Goal: Information Seeking & Learning: Learn about a topic

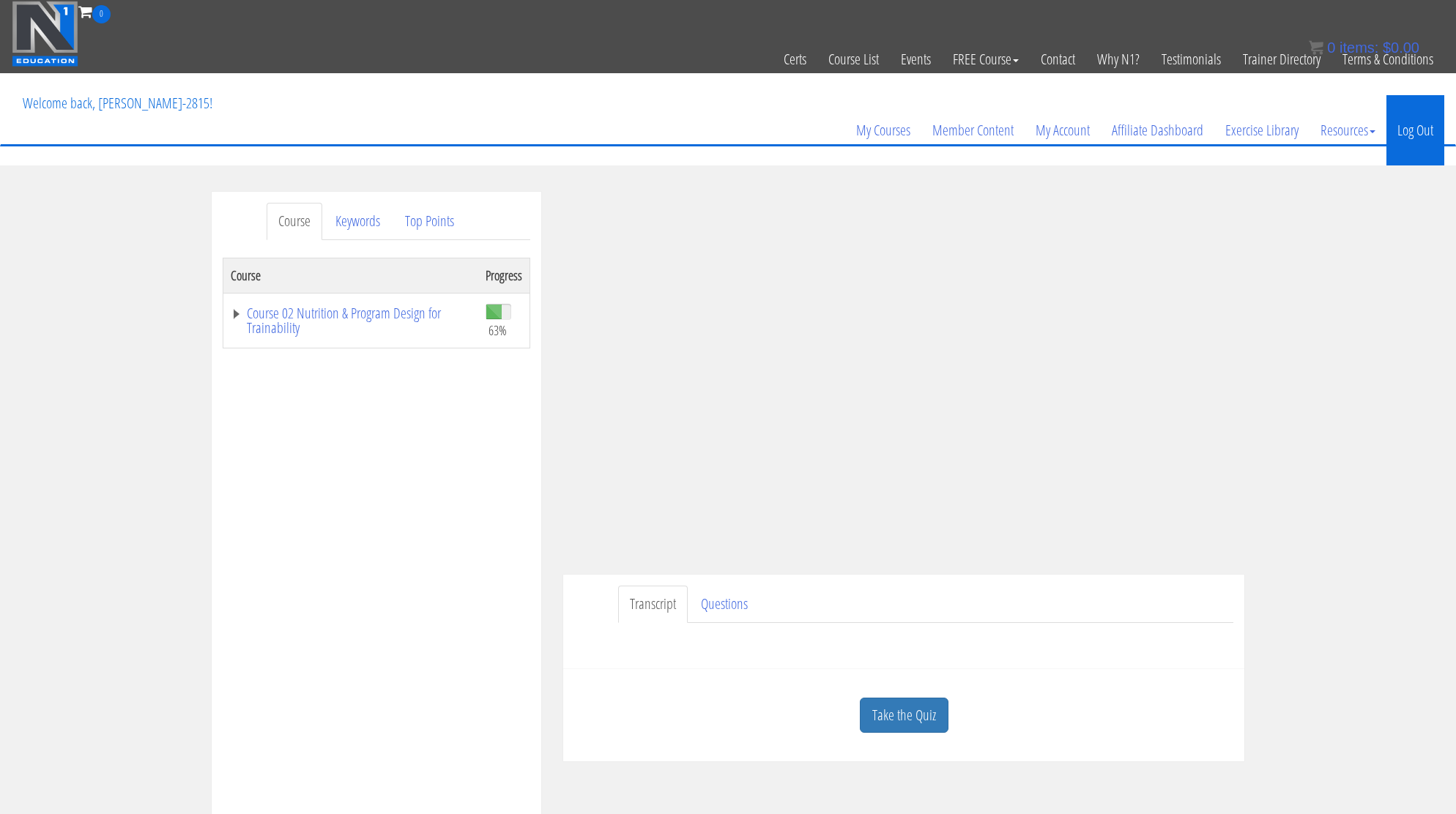
click at [1396, 136] on link "Log Out" at bounding box center [1414, 129] width 58 height 70
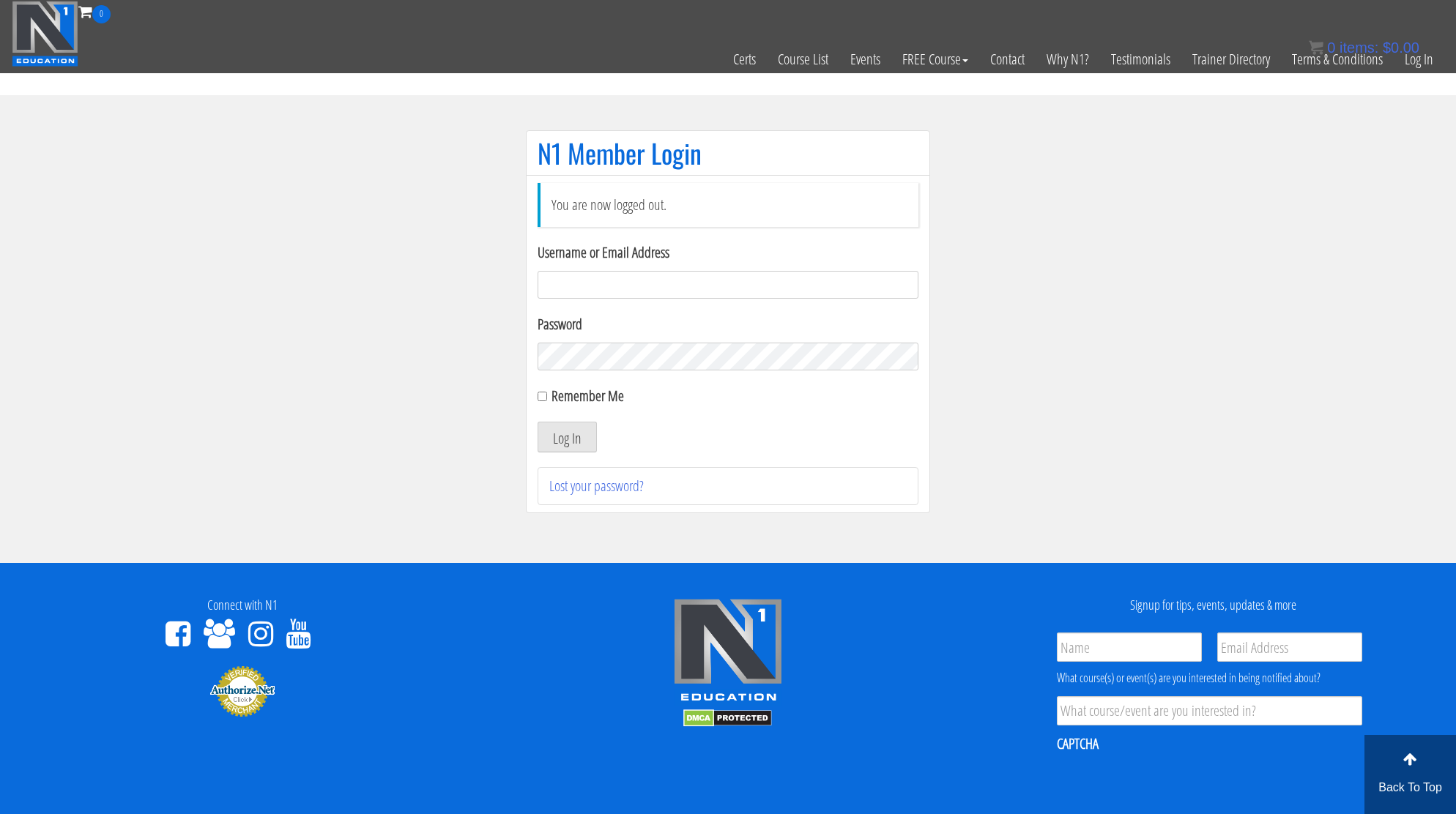
type input "kortney.riedy-2815"
drag, startPoint x: 480, startPoint y: 342, endPoint x: 549, endPoint y: 399, distance: 89.5
click at [481, 343] on section "N1 Member Login You are now logged out. Username or Email Address kortney.riedy…" at bounding box center [728, 329] width 1456 height 468
click at [566, 440] on button "Log In" at bounding box center [567, 437] width 59 height 31
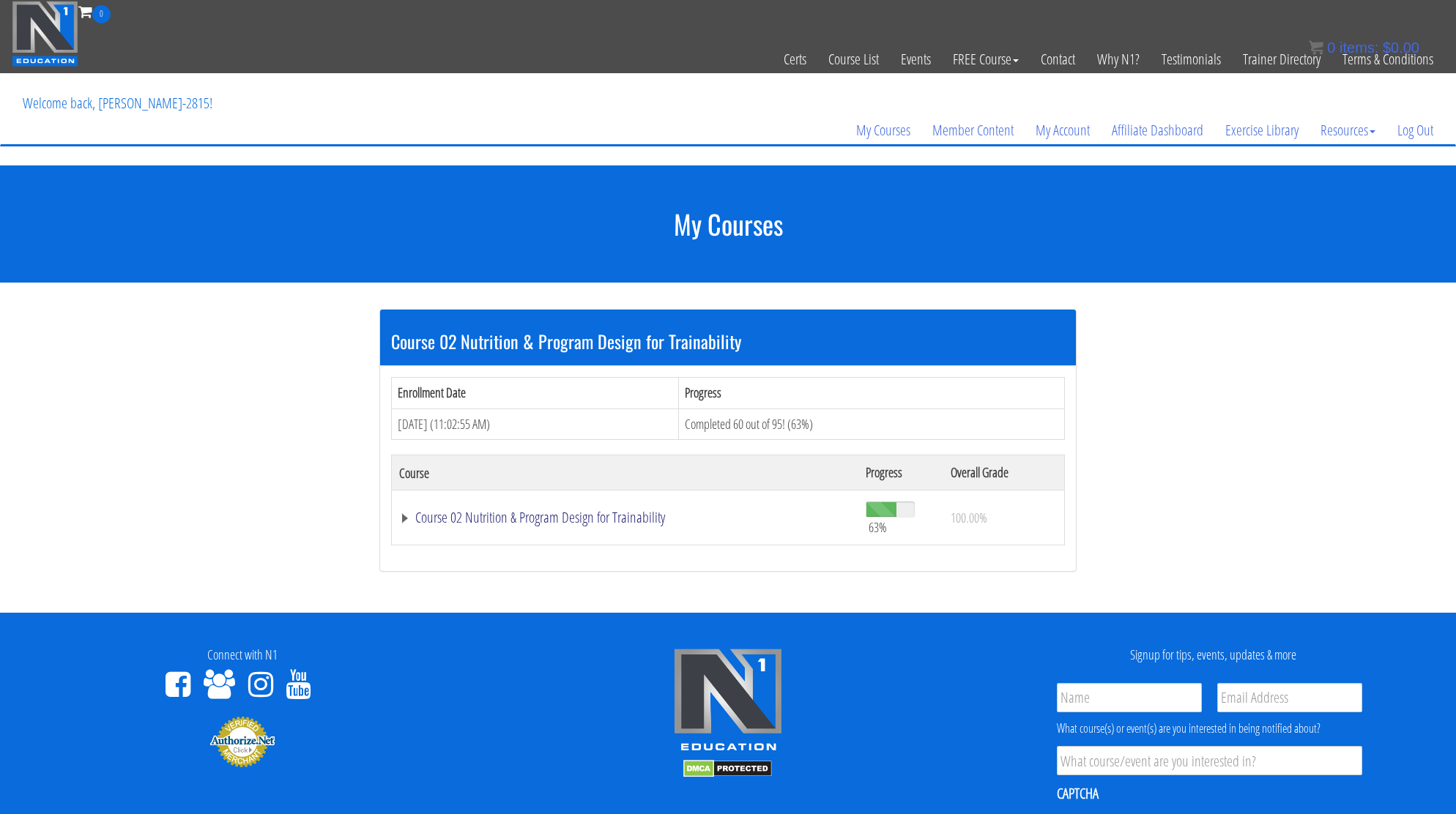
click at [552, 515] on link "Course 02 Nutrition & Program Design for Trainability" at bounding box center [625, 518] width 452 height 15
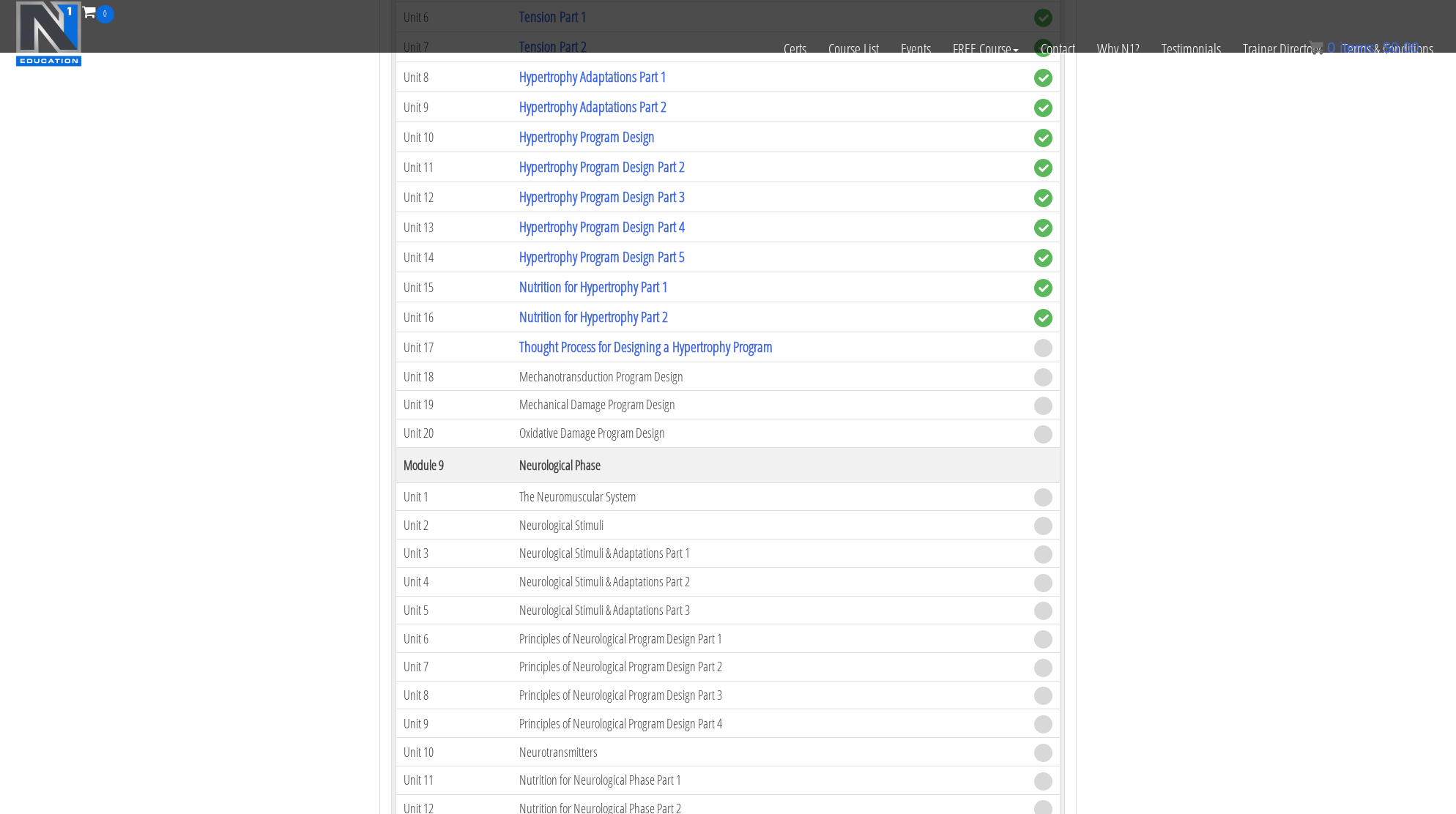
scroll to position [2211, 0]
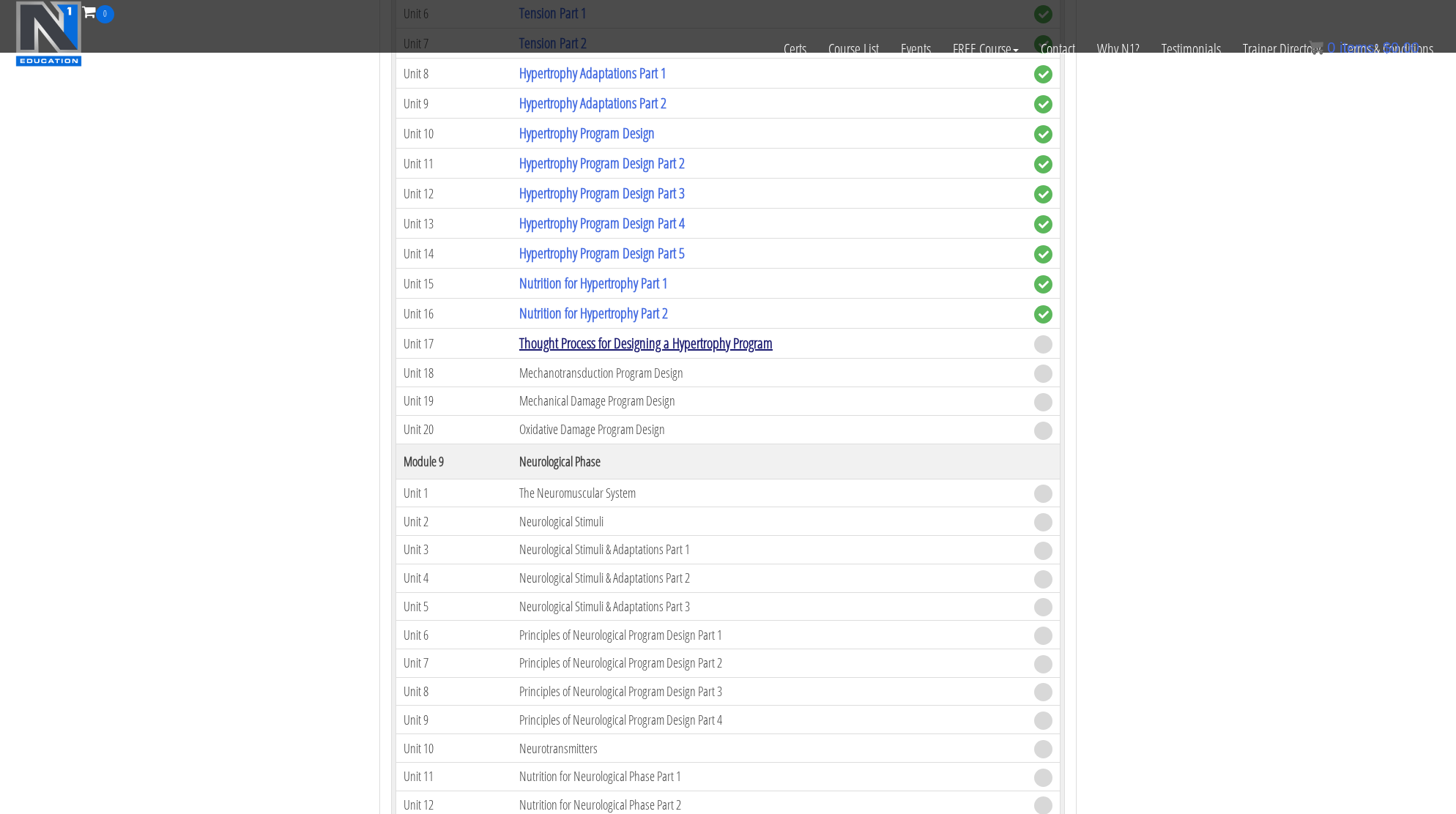
click at [607, 337] on link "Thought Process for Designing a Hypertrophy Program" at bounding box center [646, 343] width 254 height 20
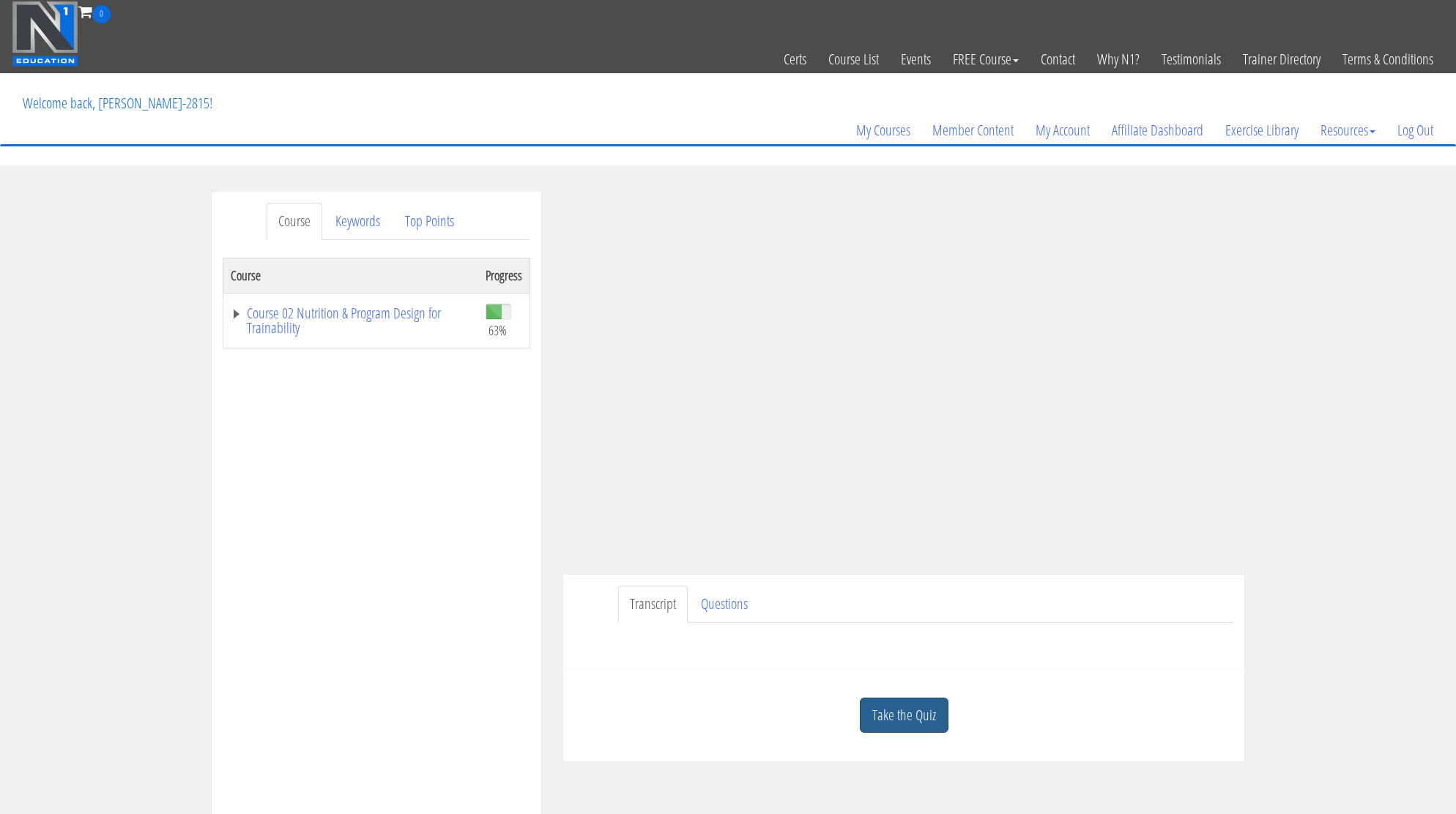
click at [889, 731] on link "Take the Quiz" at bounding box center [904, 716] width 89 height 35
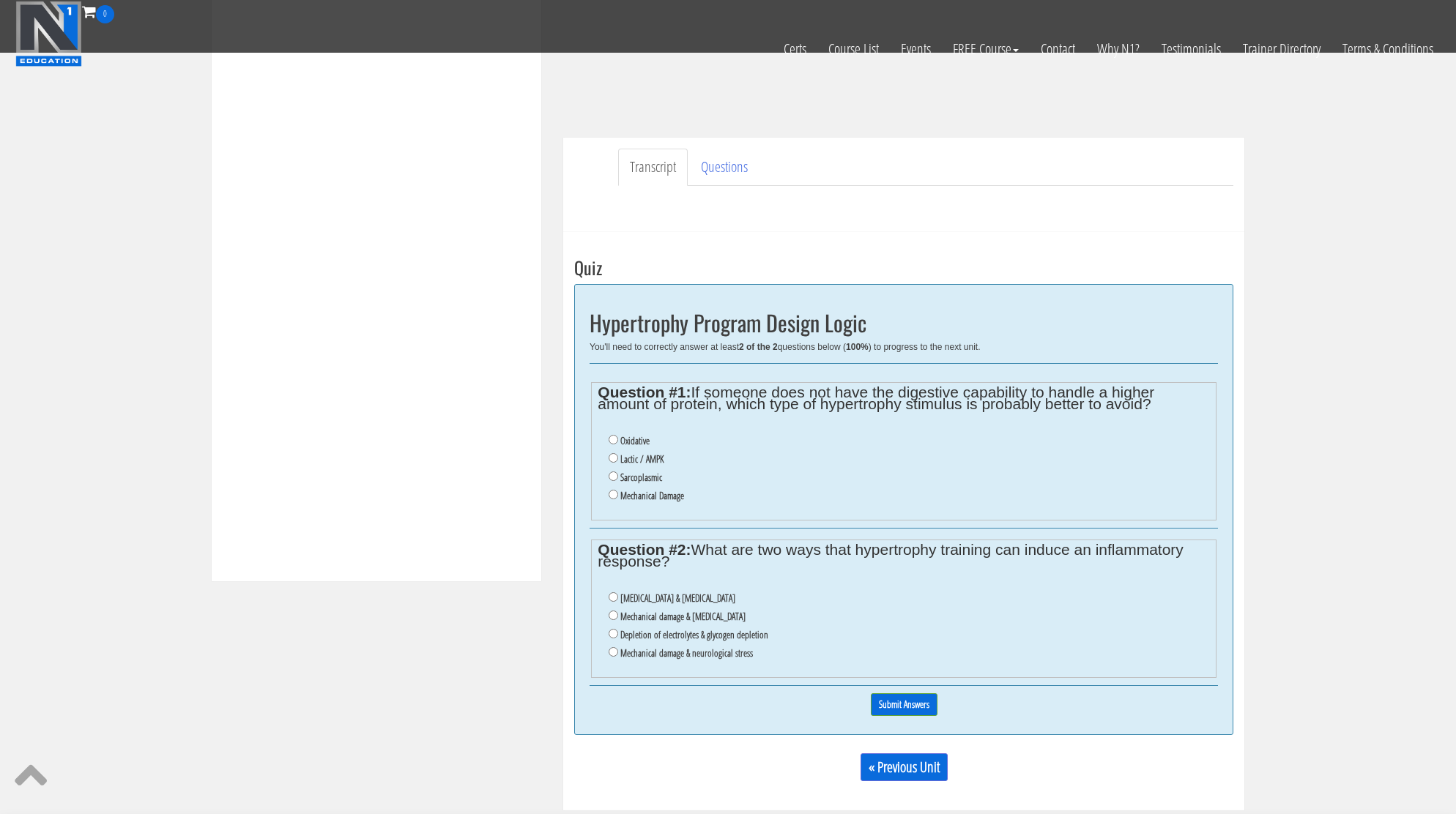
scroll to position [348, 0]
click at [614, 493] on input "Mechanical Damage" at bounding box center [613, 491] width 10 height 10
radio input "true"
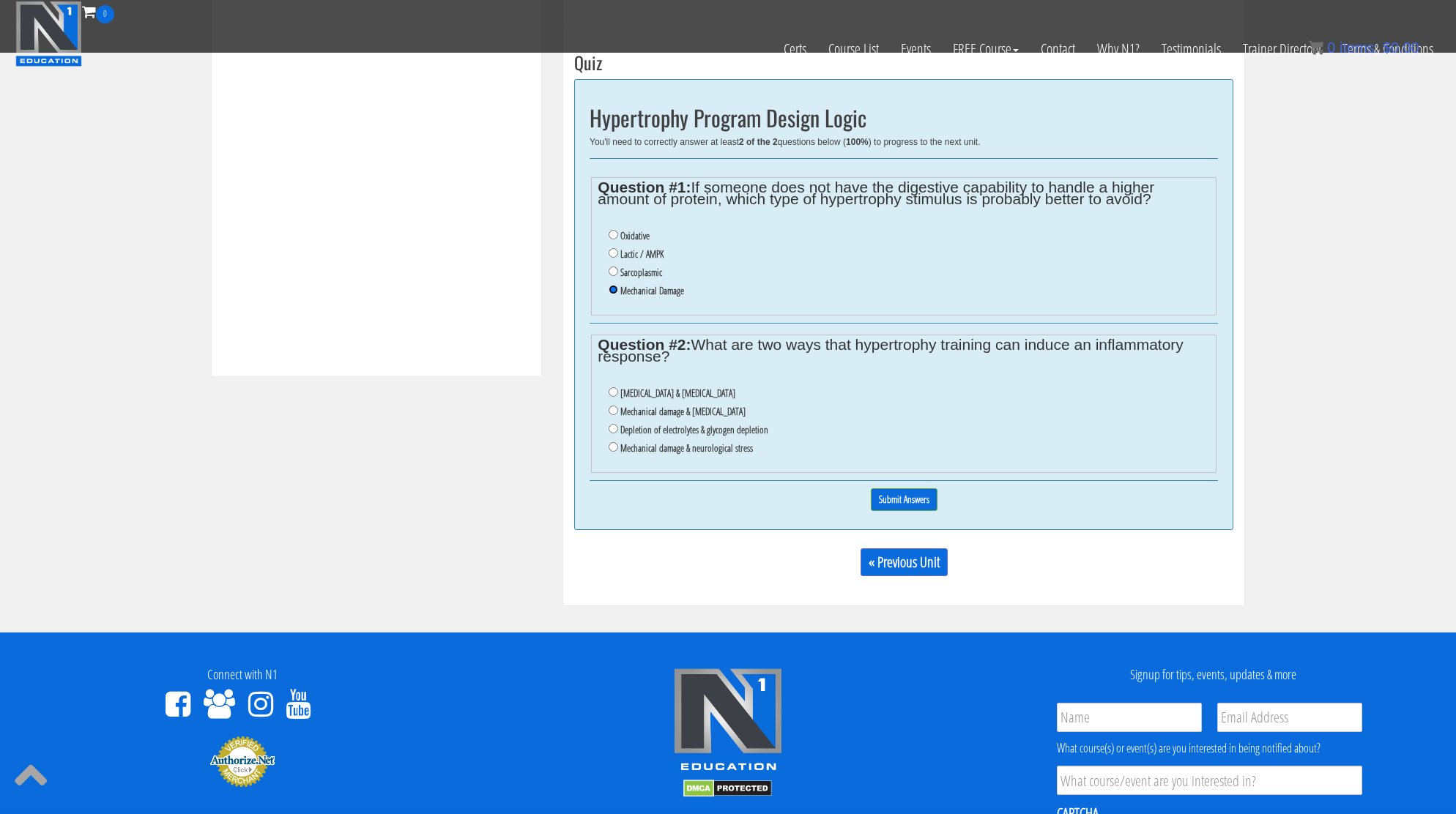
scroll to position [552, 0]
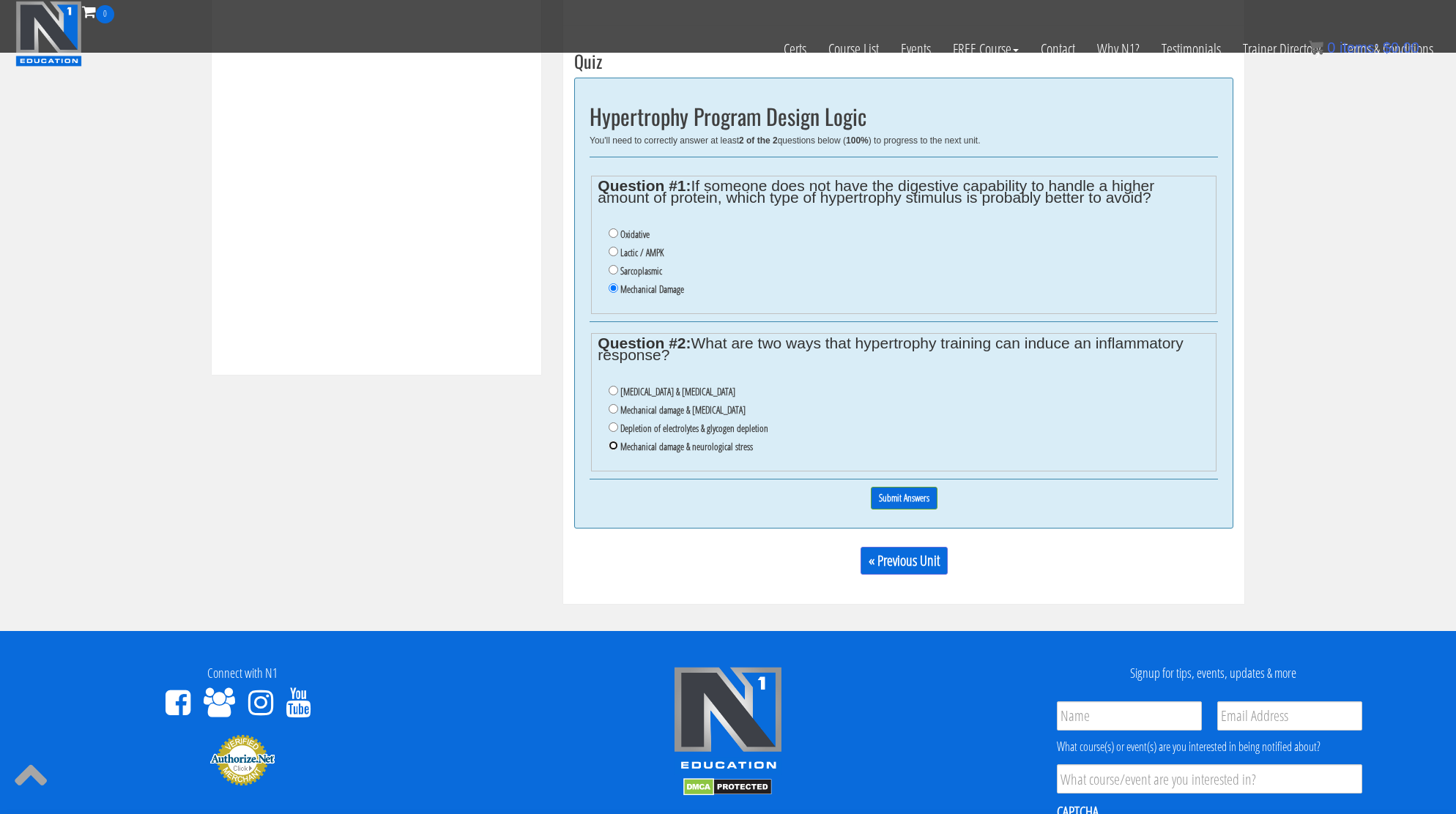
click at [615, 445] on input "Mechanical damage & neurological stress" at bounding box center [613, 445] width 10 height 10
radio input "true"
click at [615, 444] on input "Mechanical damage & neurological stress" at bounding box center [613, 445] width 10 height 10
click at [614, 411] on input "Mechanical damage & oxidative stress" at bounding box center [613, 409] width 10 height 10
radio input "true"
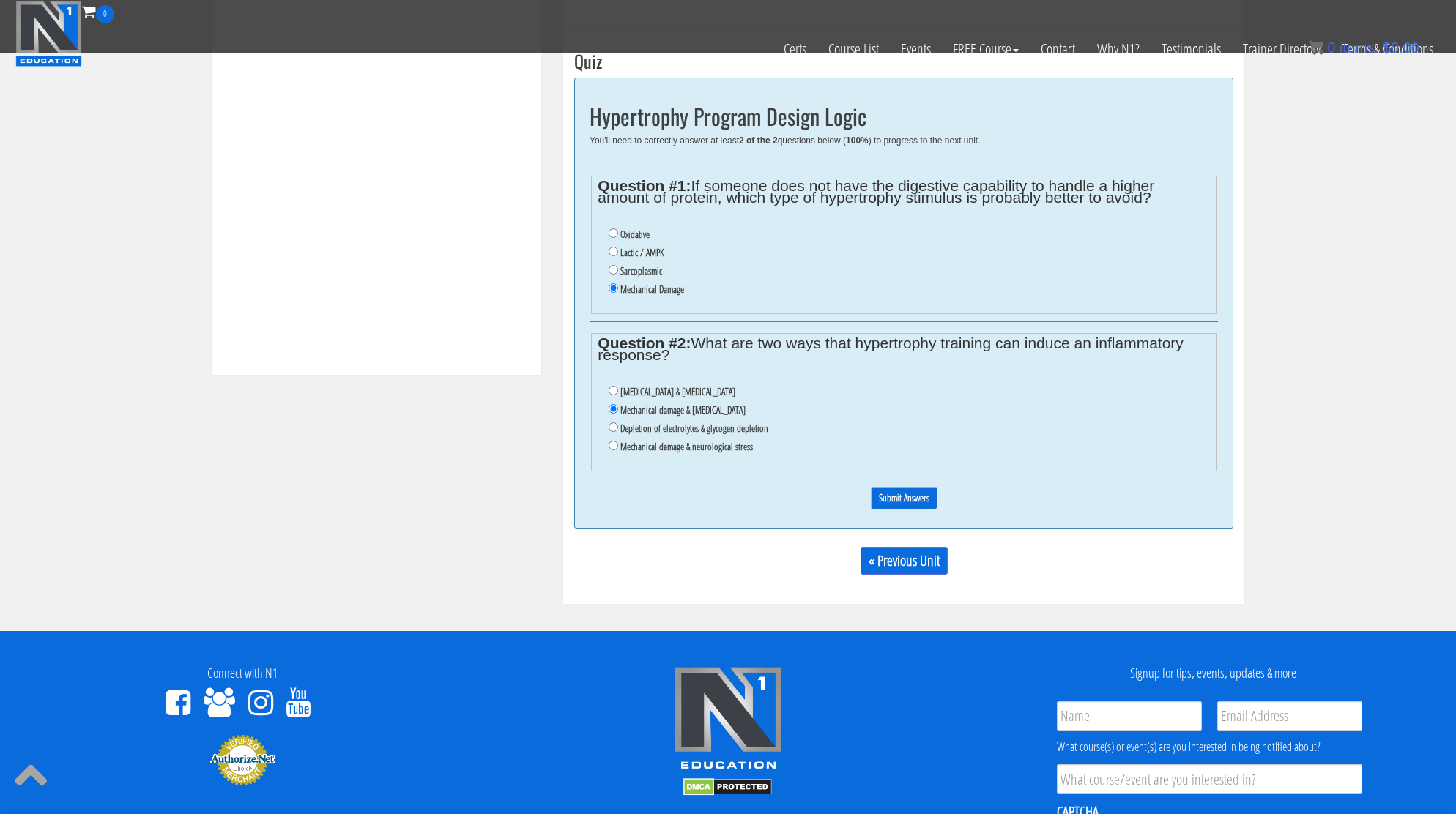
click at [919, 496] on input "Submit Answers" at bounding box center [904, 498] width 67 height 23
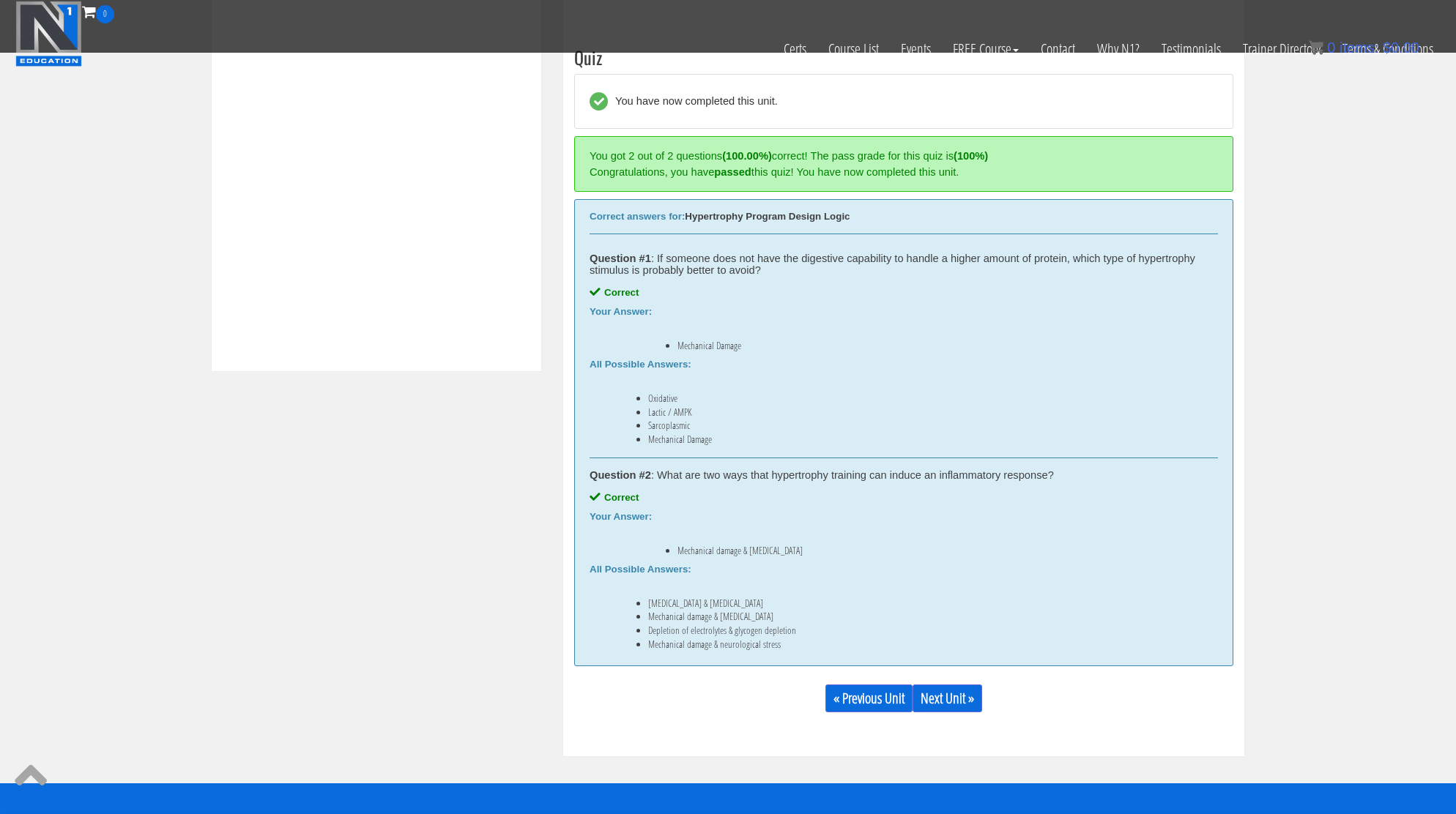
scroll to position [556, 0]
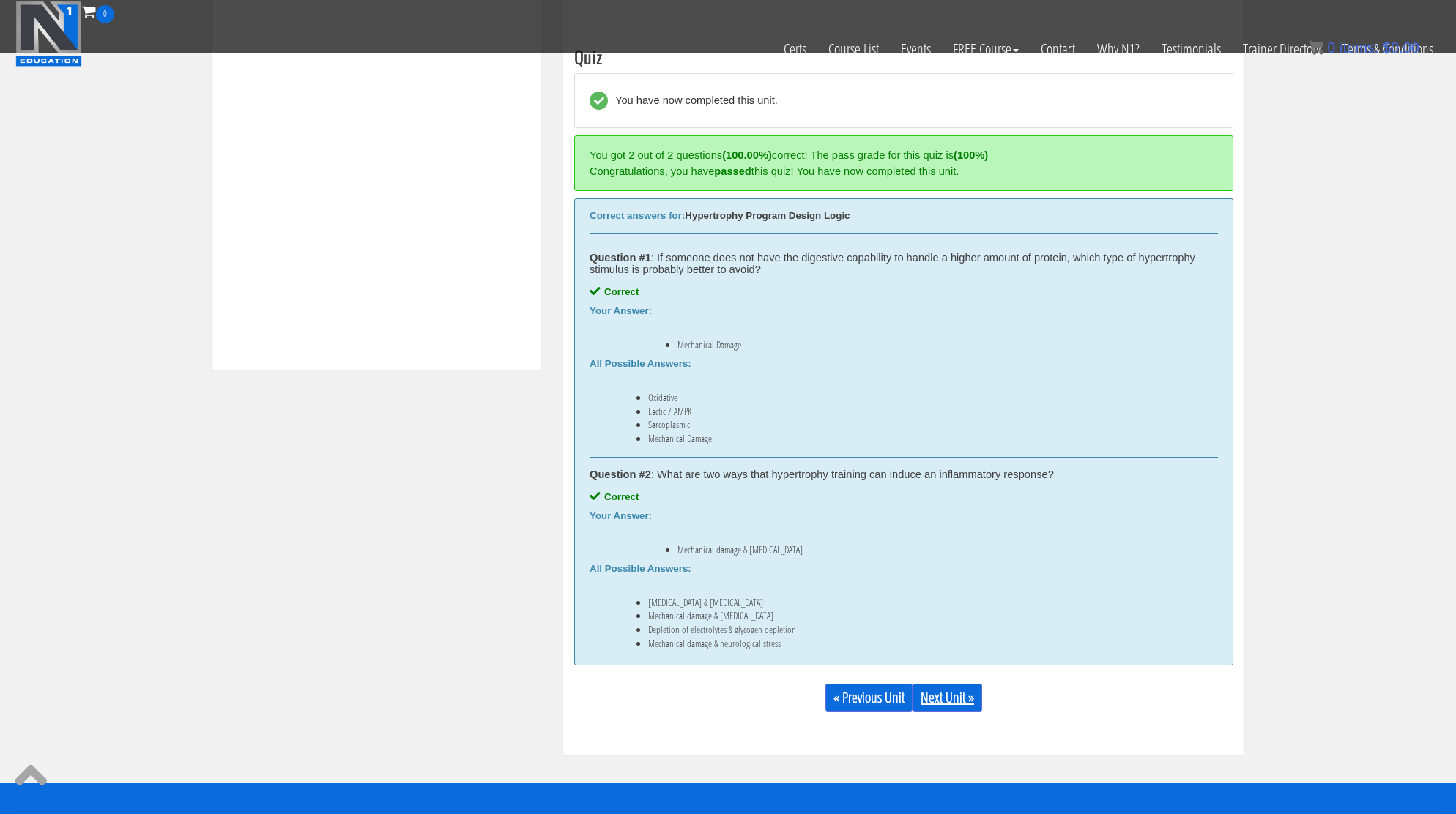
click at [957, 699] on link "Next Unit »" at bounding box center [947, 697] width 69 height 27
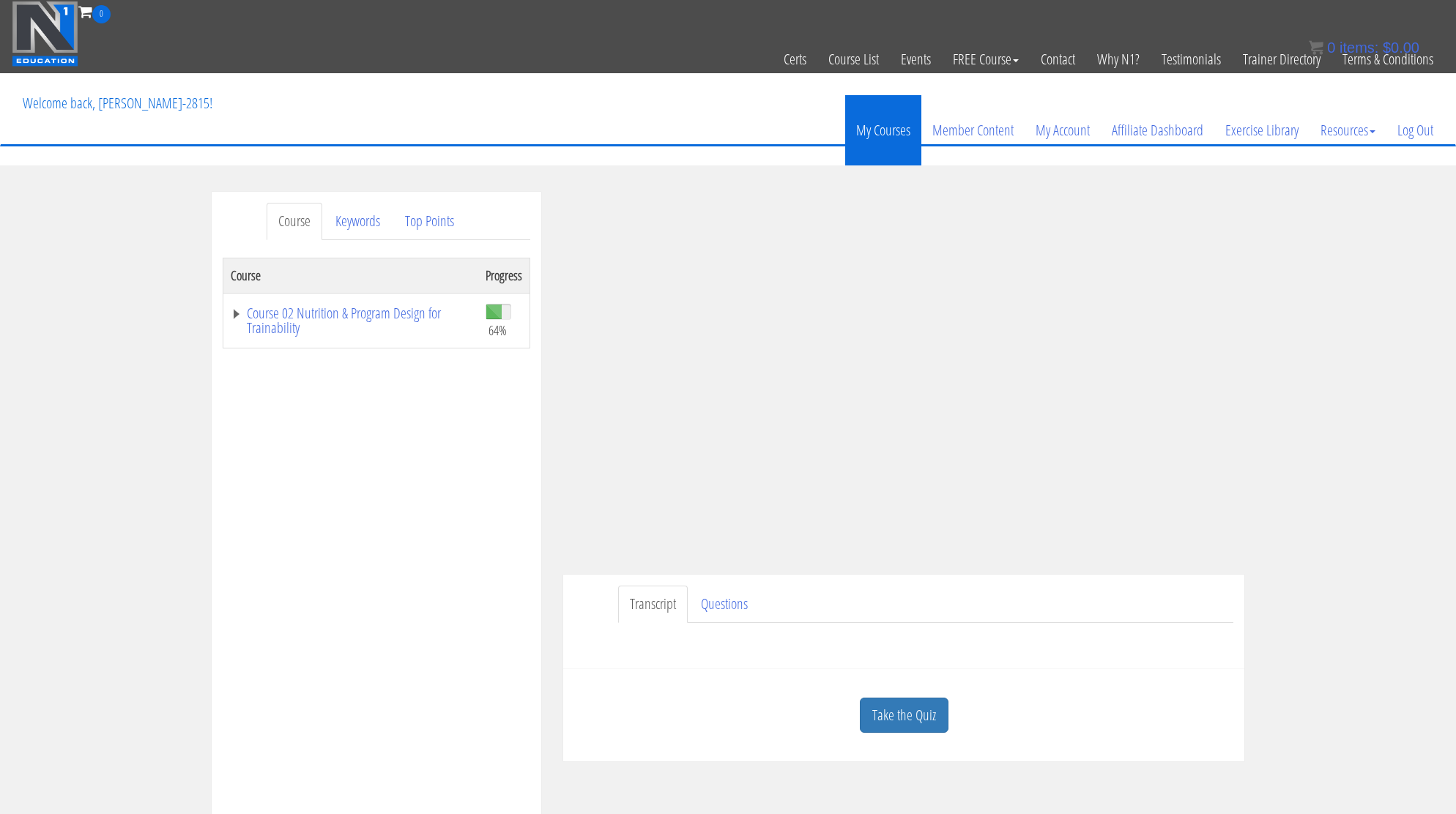
click at [872, 136] on link "My Courses" at bounding box center [883, 129] width 76 height 70
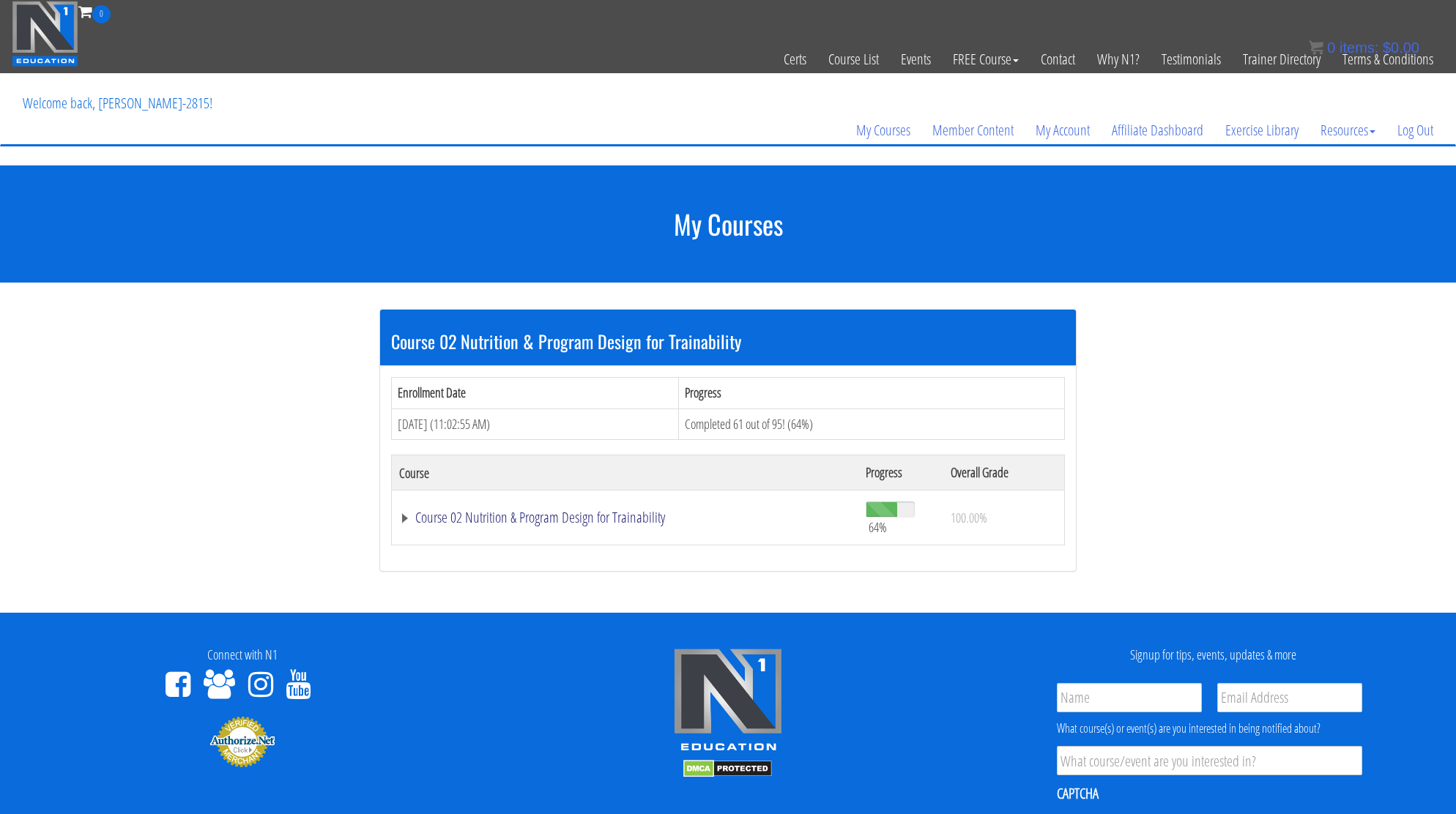
click at [464, 515] on link "Course 02 Nutrition & Program Design for Trainability" at bounding box center [625, 518] width 452 height 15
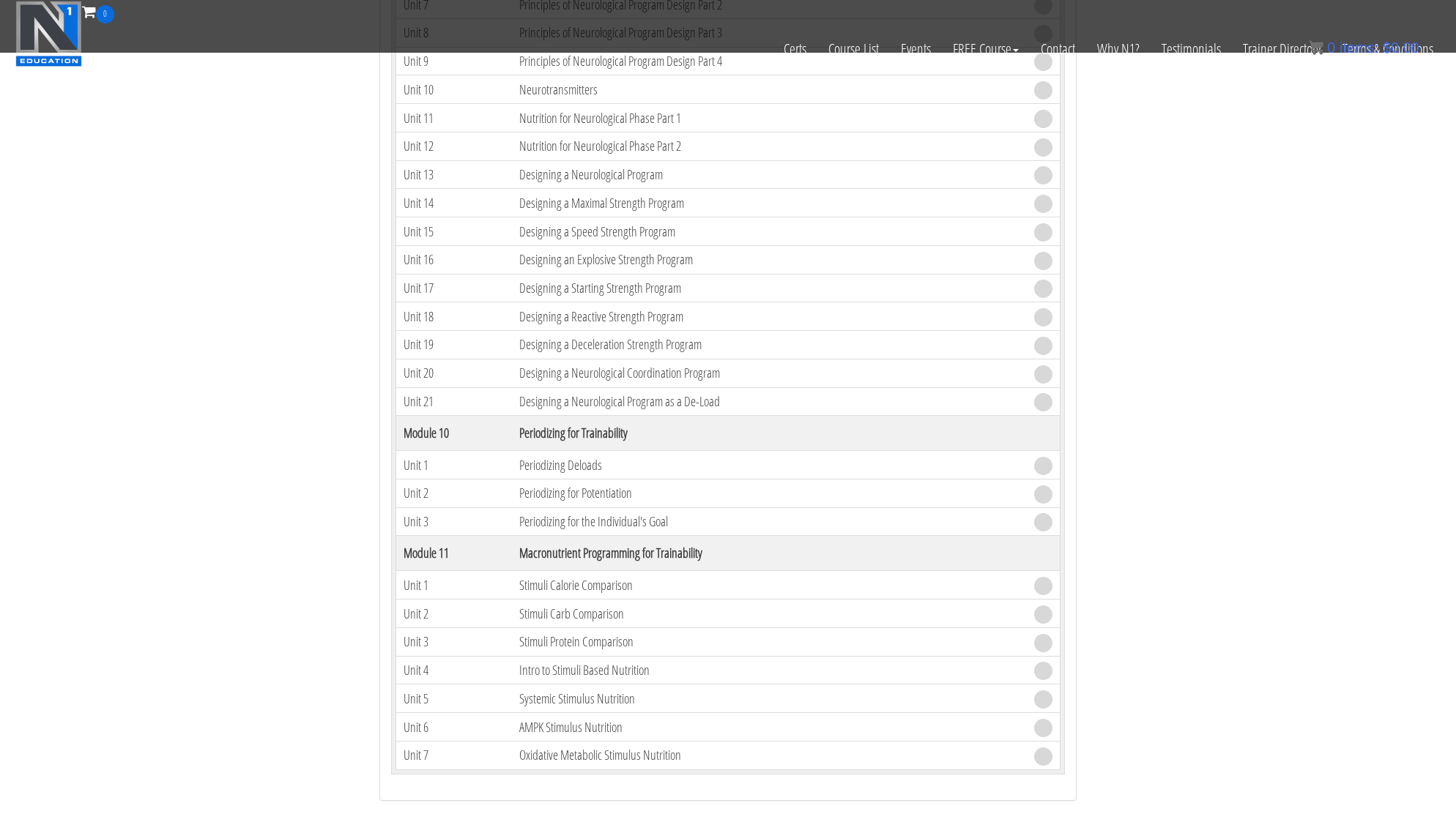
scroll to position [2416, 0]
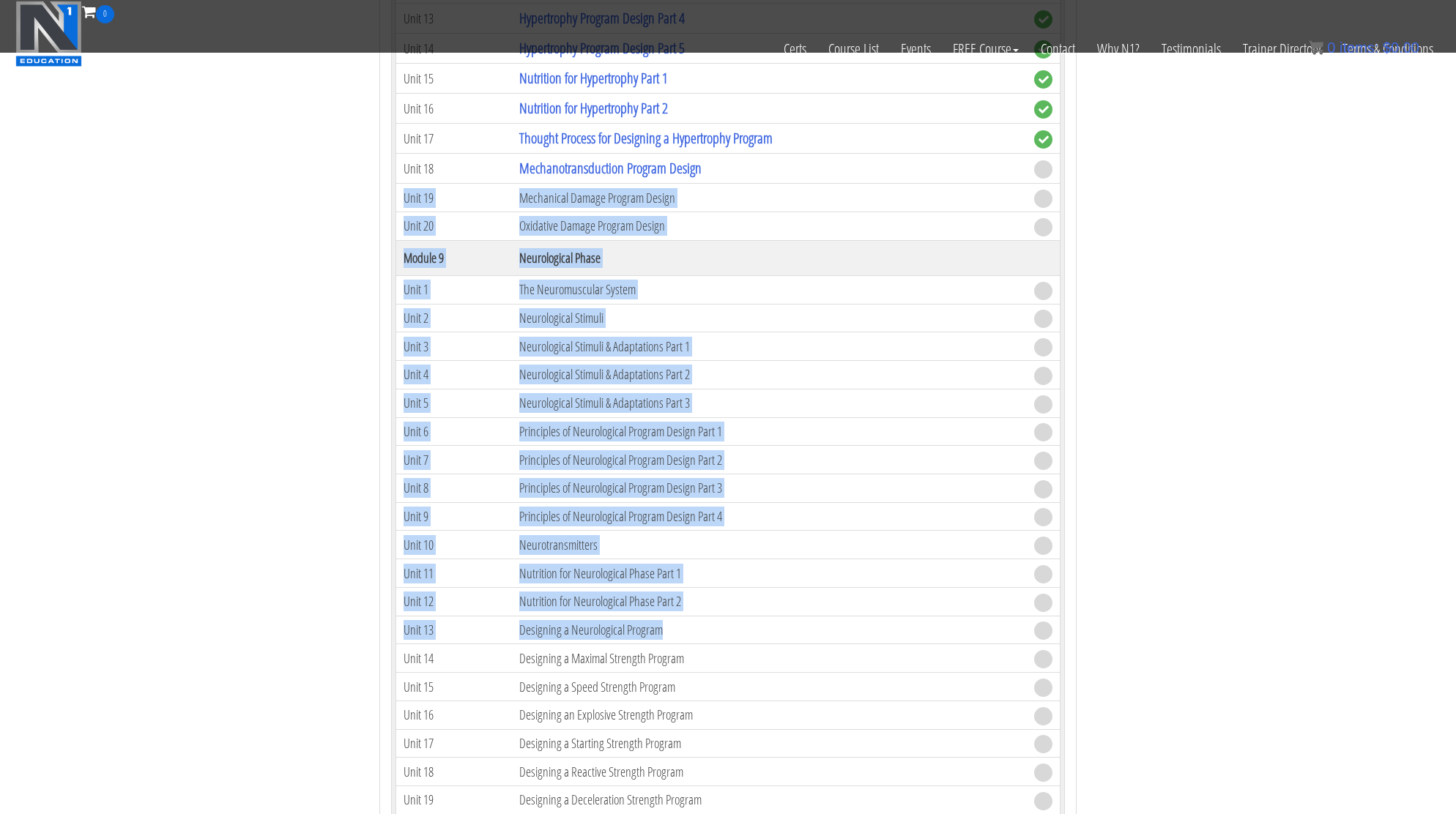
drag, startPoint x: 671, startPoint y: 630, endPoint x: 515, endPoint y: 180, distance: 476.3
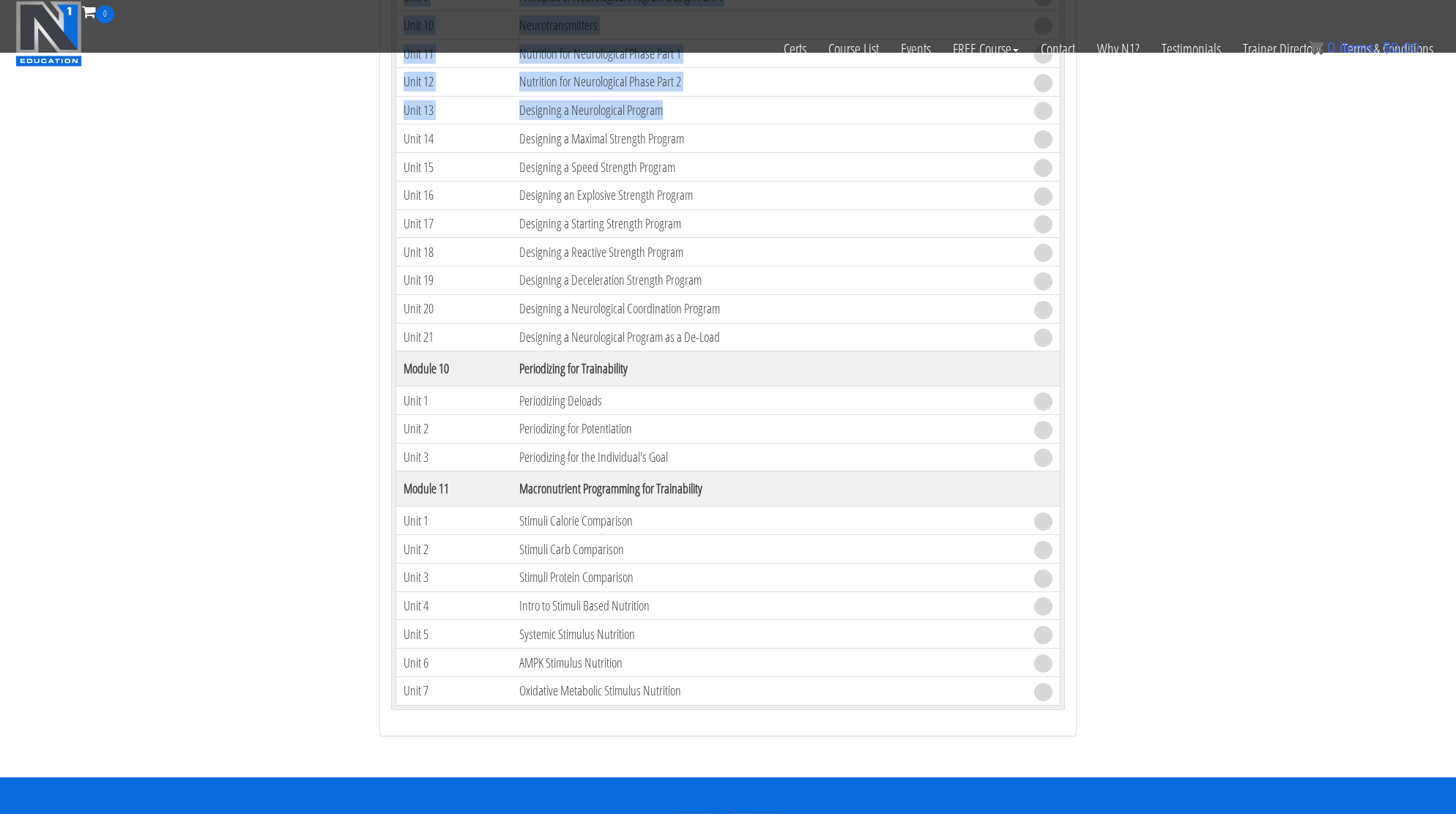
scroll to position [2904, 0]
